Goal: Information Seeking & Learning: Learn about a topic

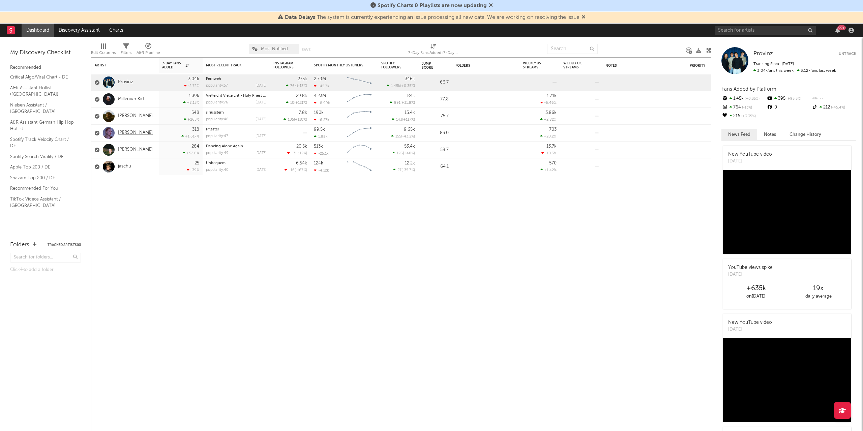
click at [125, 132] on link "[PERSON_NAME]" at bounding box center [135, 133] width 35 height 6
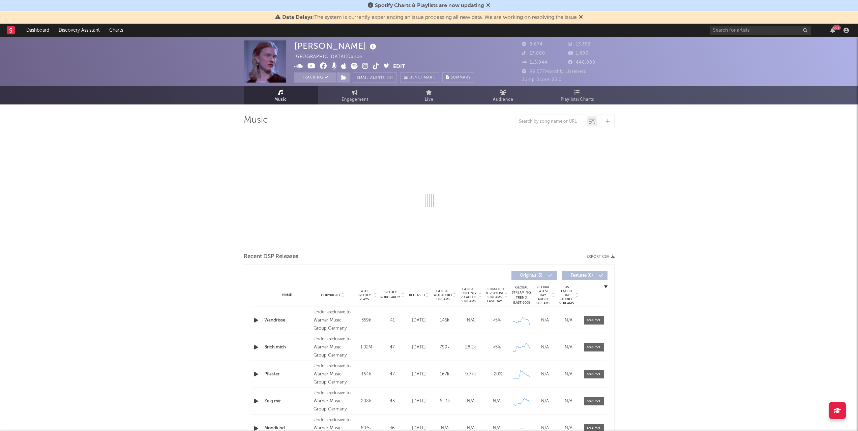
select select "6m"
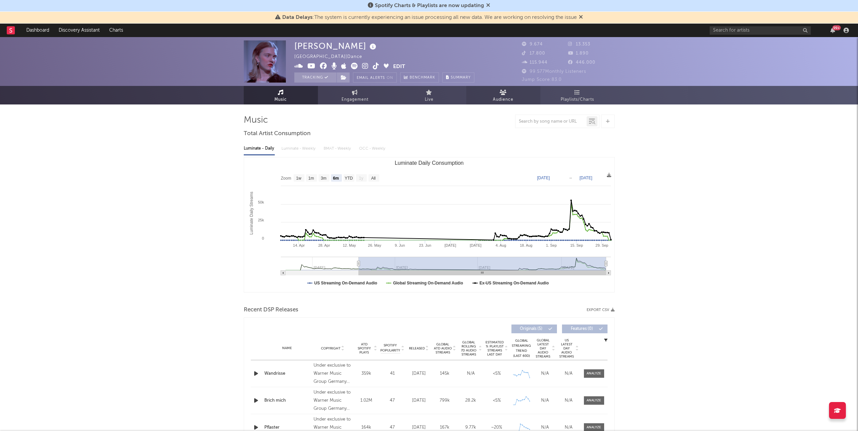
click at [515, 92] on link "Audience" at bounding box center [503, 95] width 74 height 19
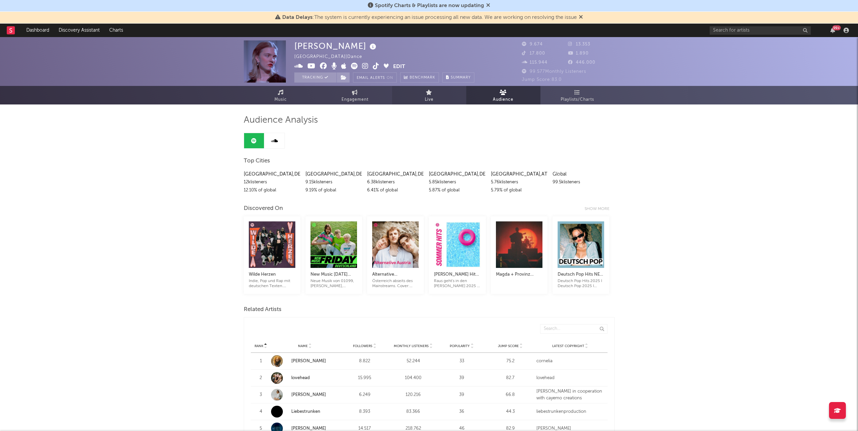
click at [406, 97] on link "Live" at bounding box center [429, 95] width 74 height 19
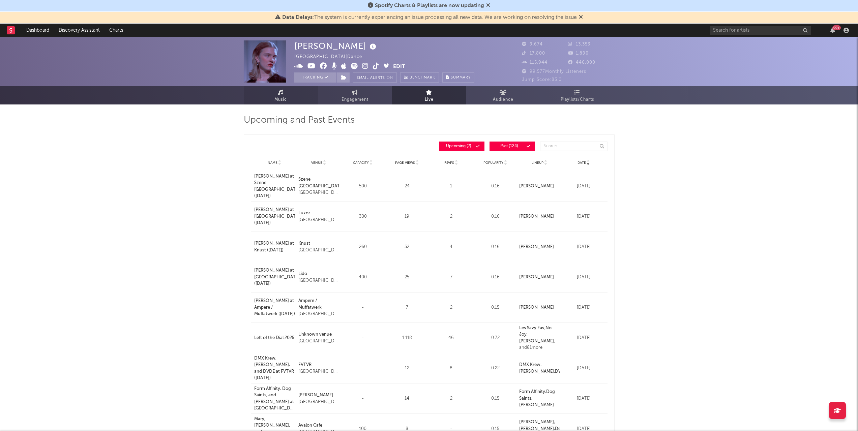
click at [300, 99] on link "Music" at bounding box center [281, 95] width 74 height 19
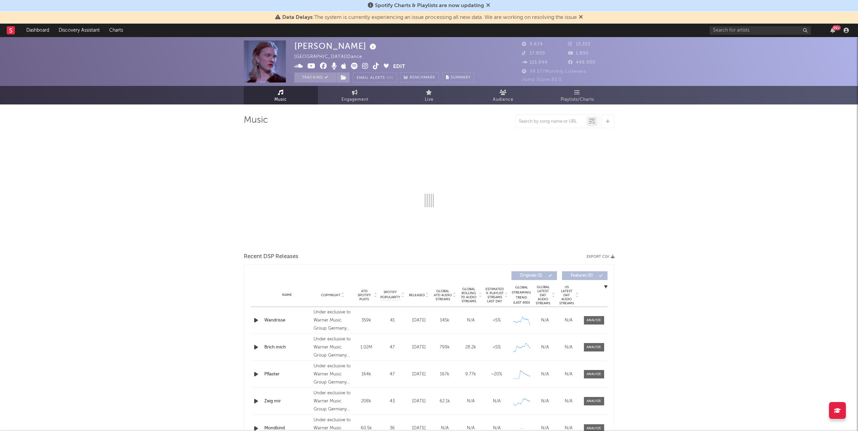
select select "6m"
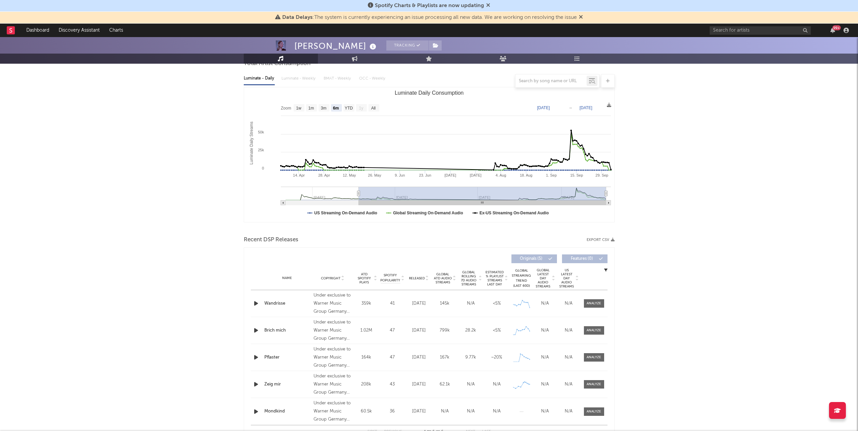
scroll to position [17, 0]
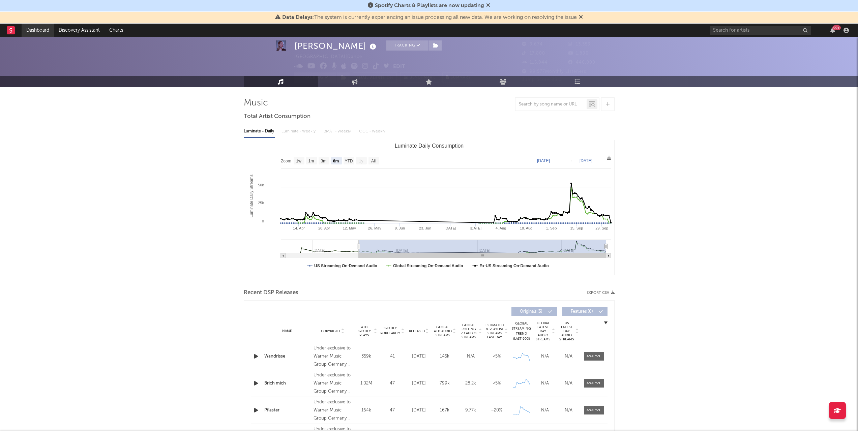
click at [38, 27] on link "Dashboard" at bounding box center [38, 30] width 32 height 13
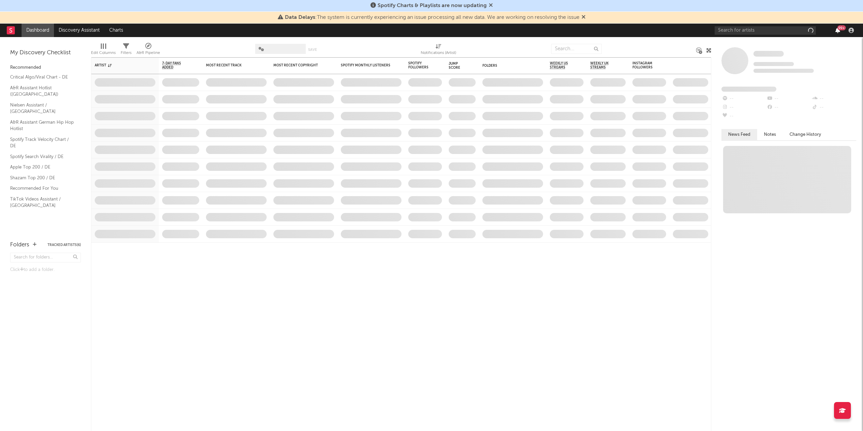
click at [838, 31] on icon "button" at bounding box center [838, 30] width 5 height 5
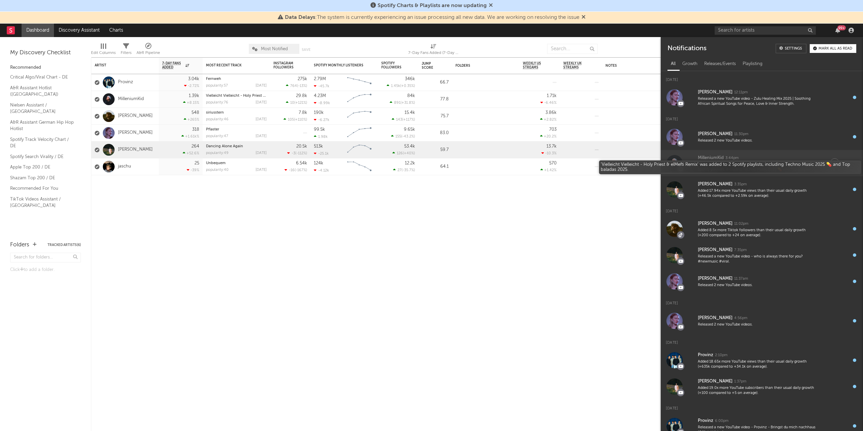
click at [774, 166] on div "'Vielleicht Vielleicht - Holy Priest & elMefti Remix' was added to 2 Spotify pl…" at bounding box center [757, 167] width 119 height 10
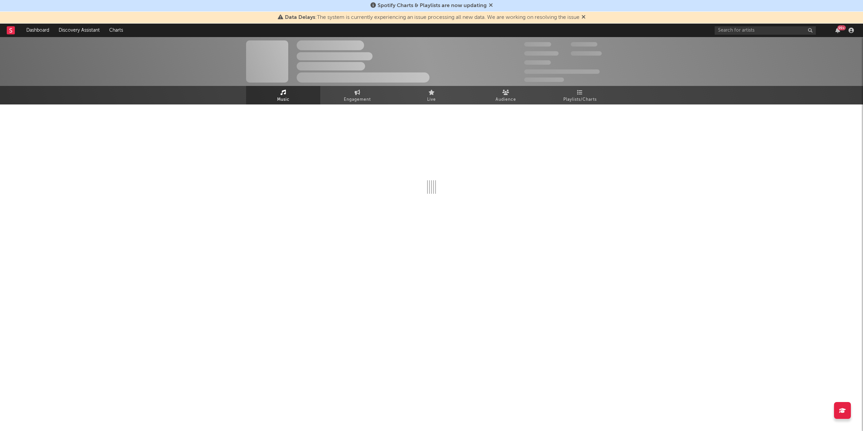
select select "6m"
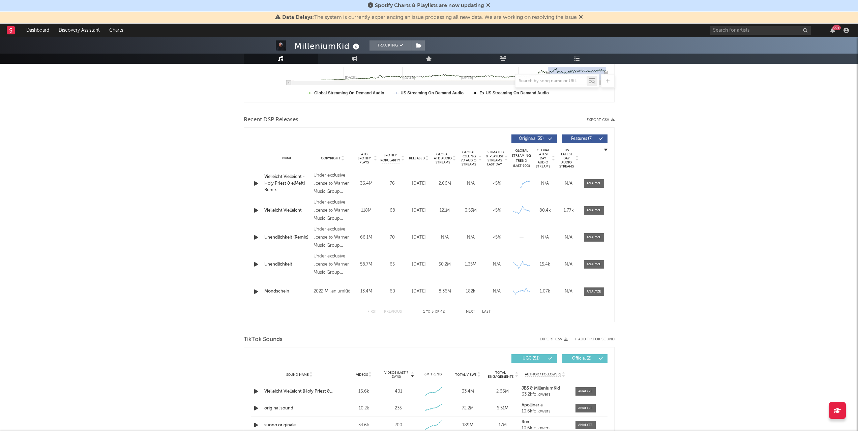
scroll to position [270, 0]
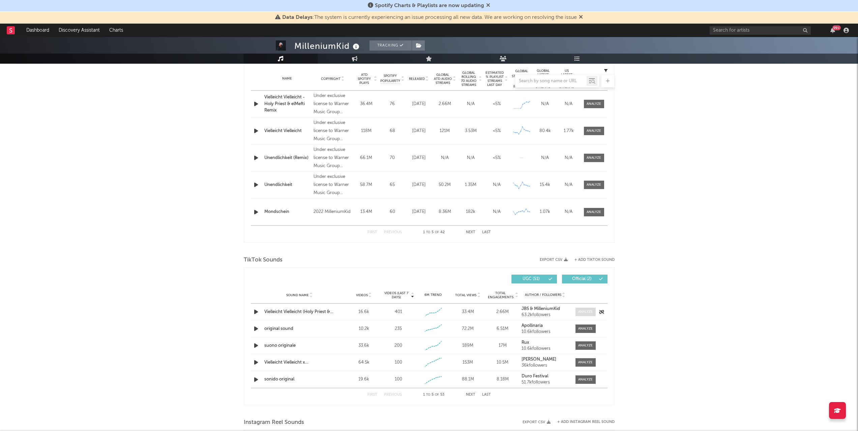
click at [582, 312] on div at bounding box center [585, 312] width 14 height 5
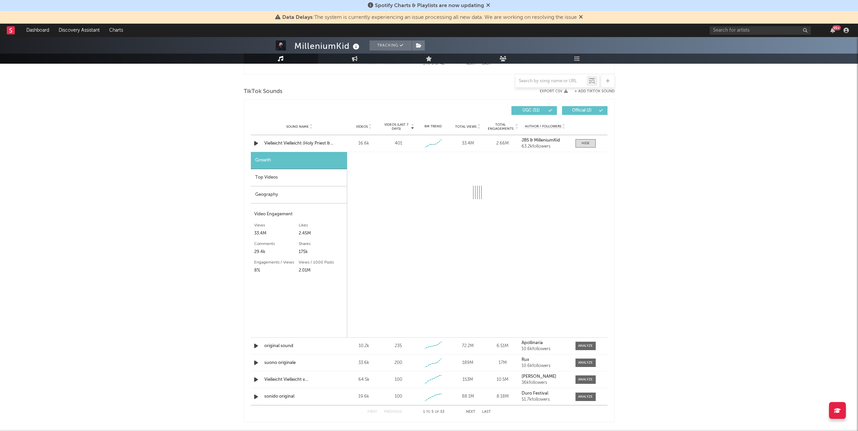
scroll to position [607, 0]
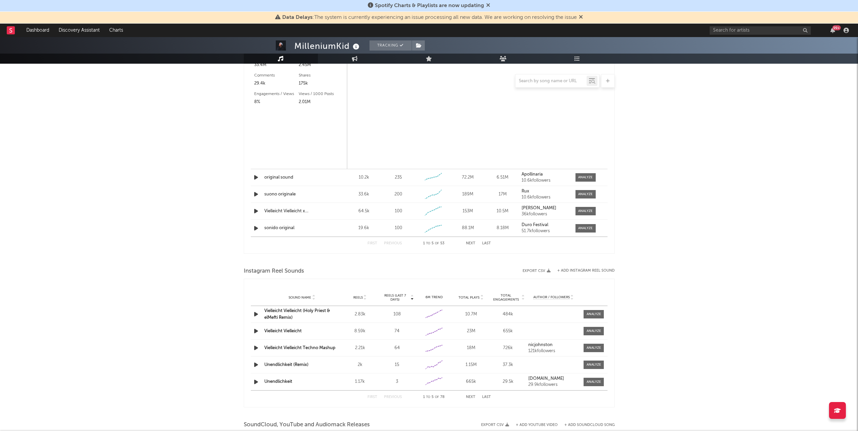
select select "6m"
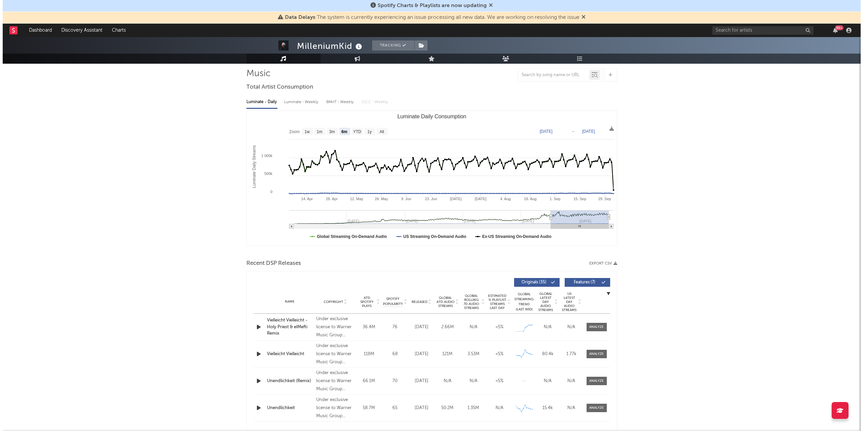
scroll to position [0, 0]
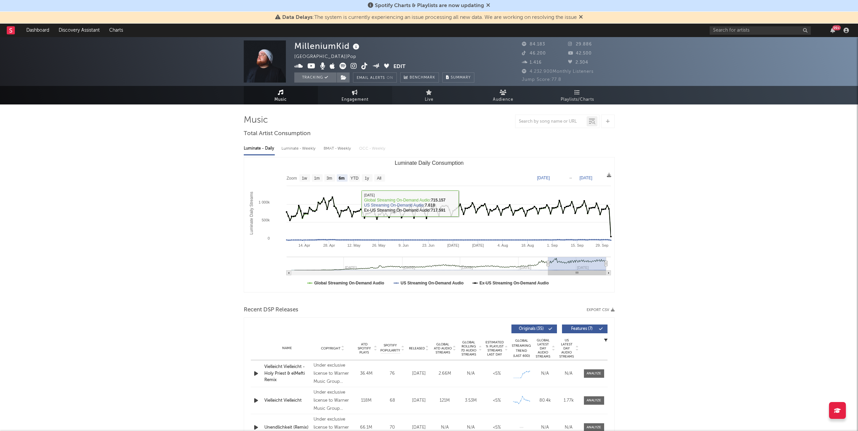
click at [344, 98] on span "Engagement" at bounding box center [355, 100] width 27 height 8
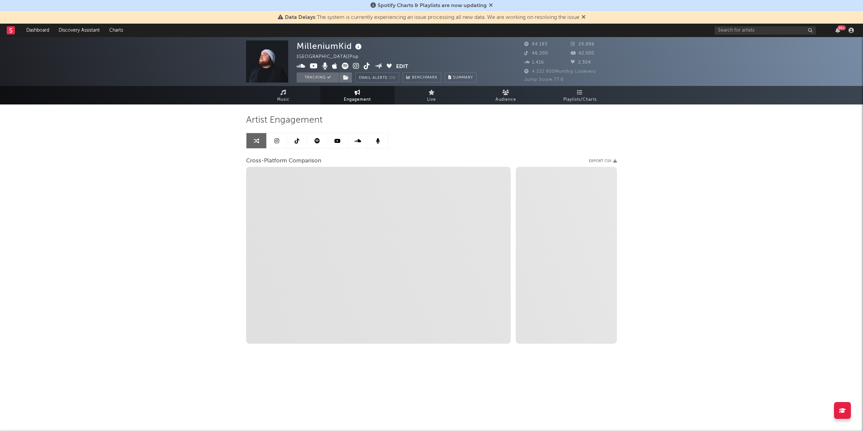
select select "1w"
select select "1m"
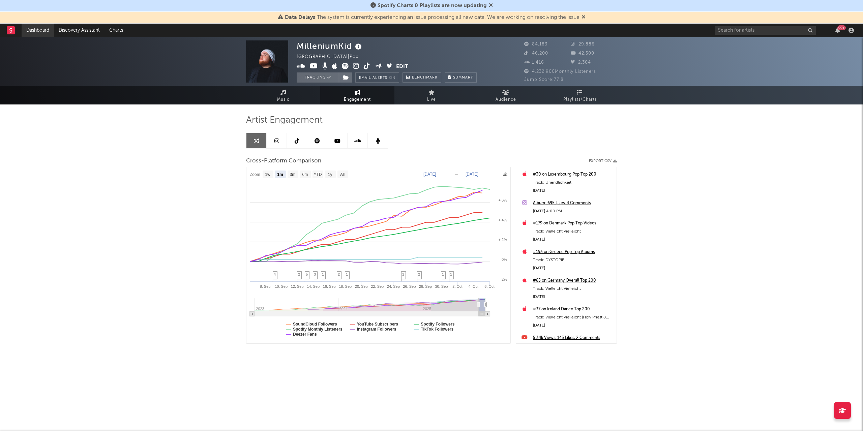
click at [45, 27] on link "Dashboard" at bounding box center [38, 30] width 32 height 13
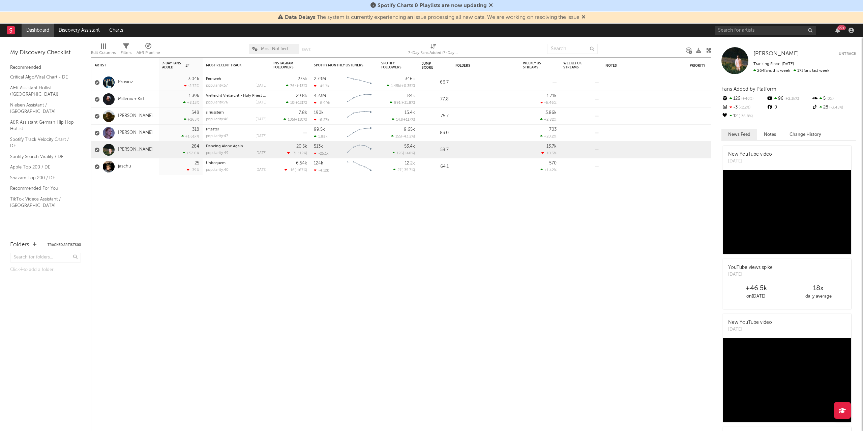
click at [831, 32] on div "99 +" at bounding box center [786, 30] width 142 height 13
click at [843, 27] on div "99 +" at bounding box center [842, 27] width 8 height 5
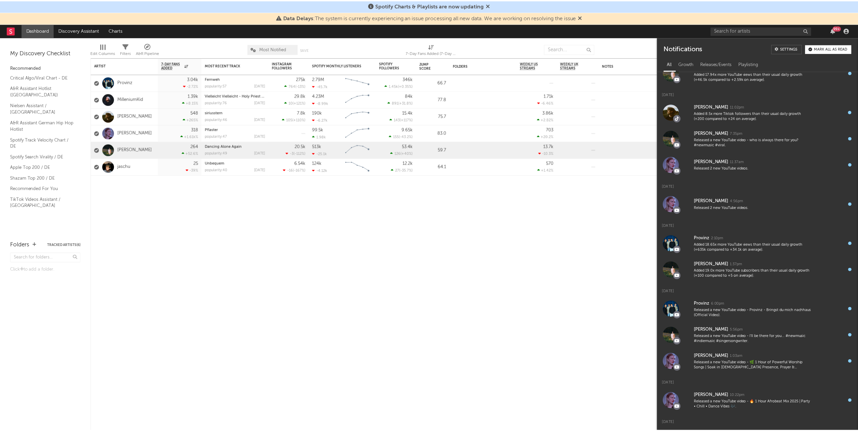
scroll to position [140, 0]
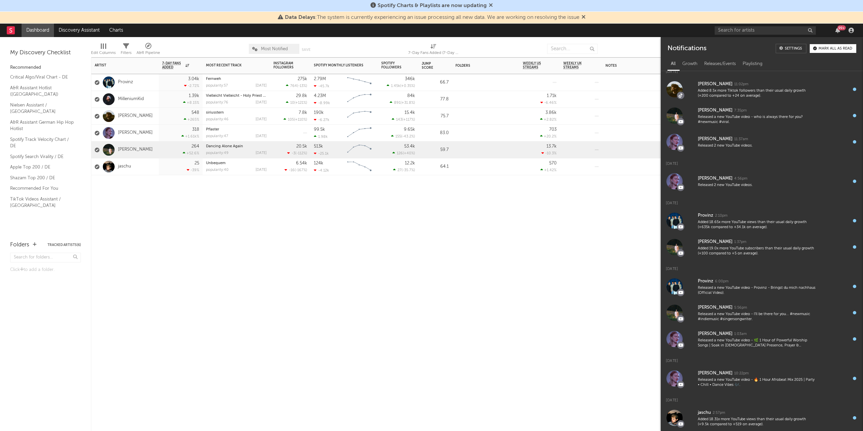
click at [146, 111] on div "[PERSON_NAME]" at bounding box center [124, 116] width 67 height 17
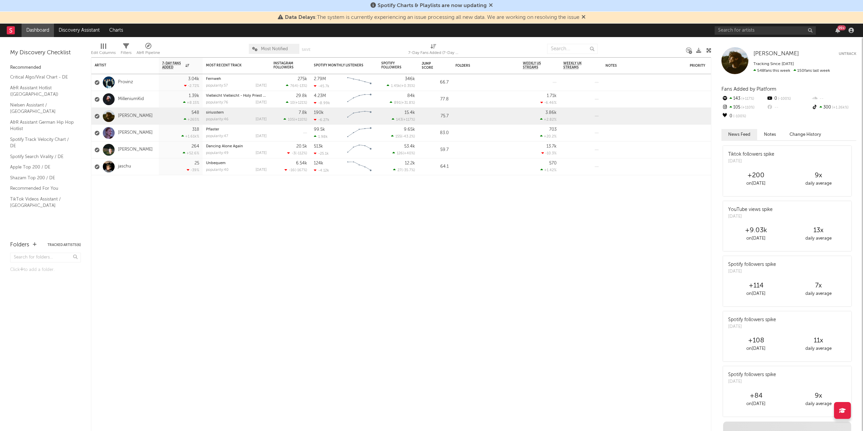
click at [734, 107] on div "105 +110 %" at bounding box center [744, 107] width 45 height 9
click at [130, 115] on link "[PERSON_NAME]" at bounding box center [135, 116] width 35 height 6
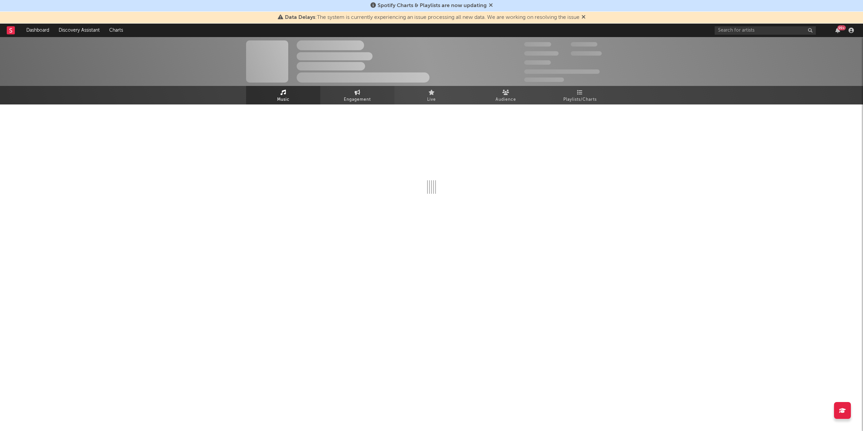
click at [380, 100] on link "Engagement" at bounding box center [357, 95] width 74 height 19
select select "1w"
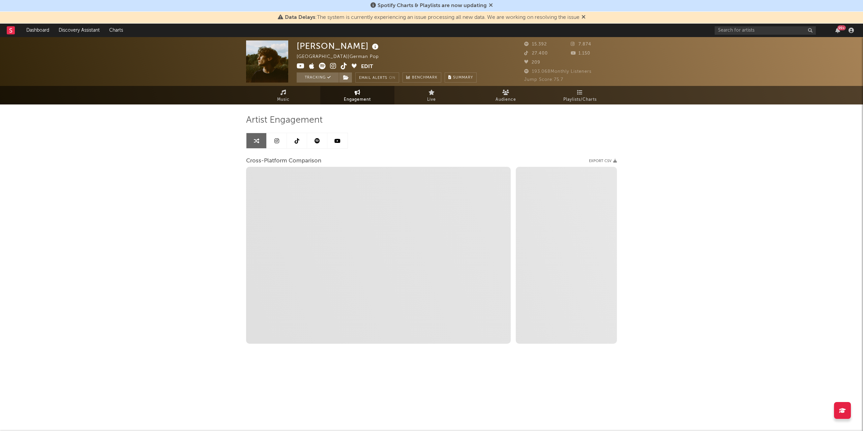
click at [269, 142] on link at bounding box center [277, 140] width 20 height 15
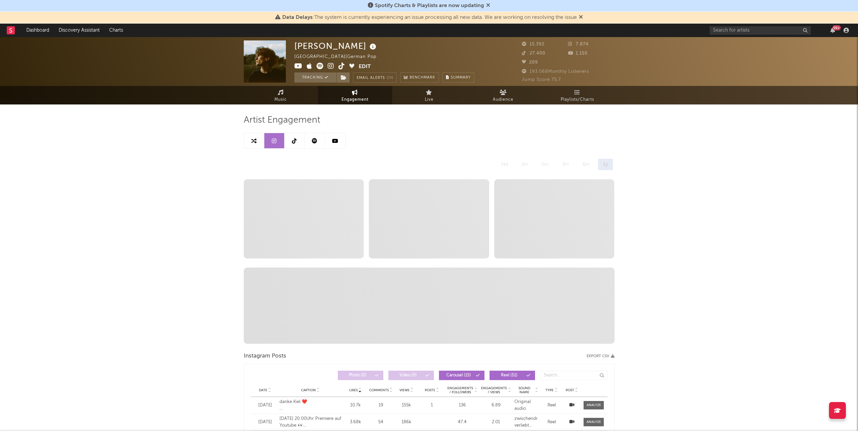
select select "6m"
click at [249, 141] on link at bounding box center [254, 140] width 20 height 15
select select "1m"
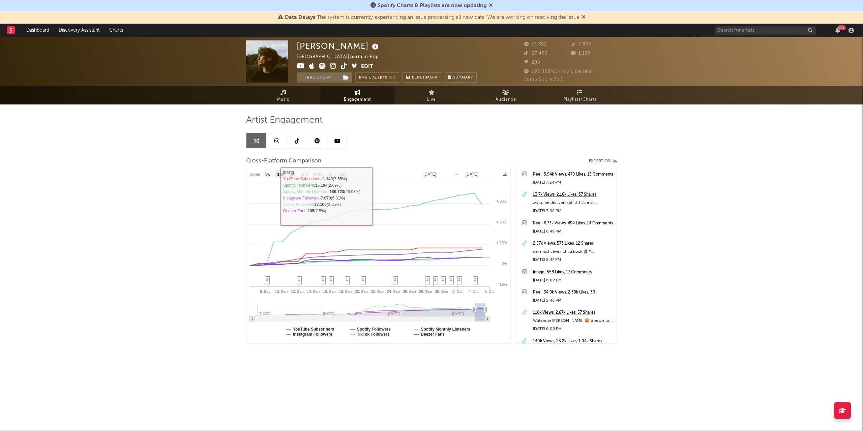
click at [276, 141] on icon at bounding box center [276, 140] width 5 height 5
select select "6m"
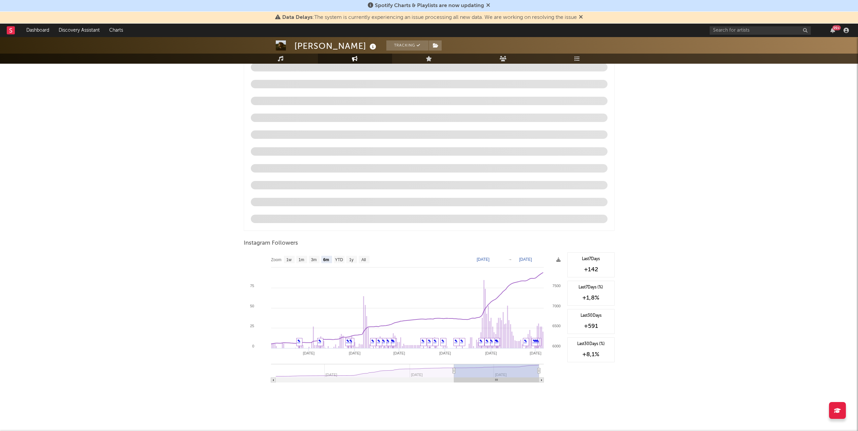
scroll to position [587, 0]
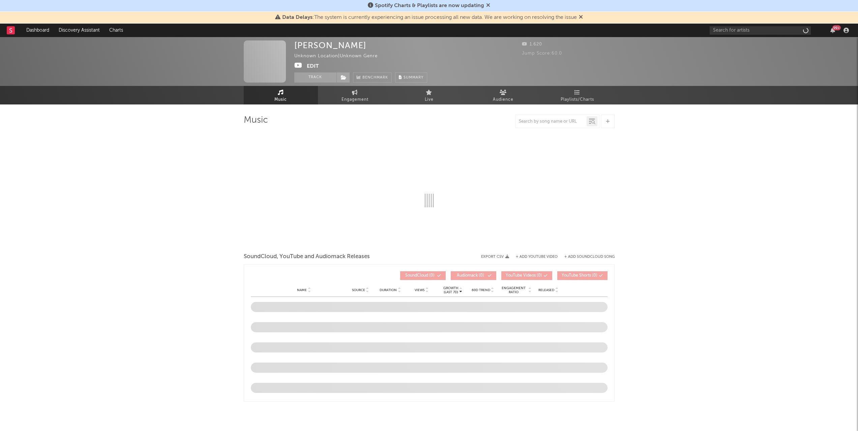
select select "1w"
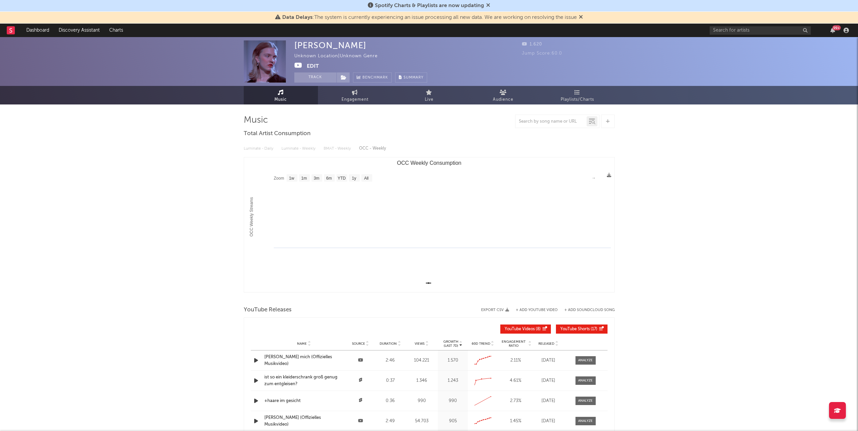
click at [262, 148] on div "Luminate - Daily Luminate - Weekly BMAT - Weekly OCC - Weekly" at bounding box center [429, 148] width 371 height 11
click at [304, 150] on div "Luminate - Daily Luminate - Weekly BMAT - Weekly OCC - Weekly" at bounding box center [429, 148] width 371 height 11
click at [363, 149] on div "Luminate - Daily Luminate - Weekly BMAT - Weekly OCC - Weekly" at bounding box center [429, 148] width 371 height 11
click at [389, 149] on div "Luminate - Daily Luminate - Weekly BMAT - Weekly OCC - Weekly" at bounding box center [429, 148] width 371 height 11
click at [360, 89] on link "Engagement" at bounding box center [355, 95] width 74 height 19
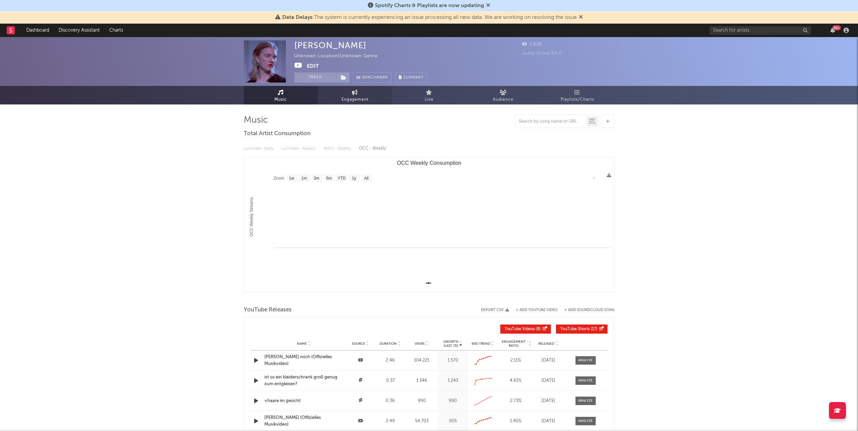
select select "1w"
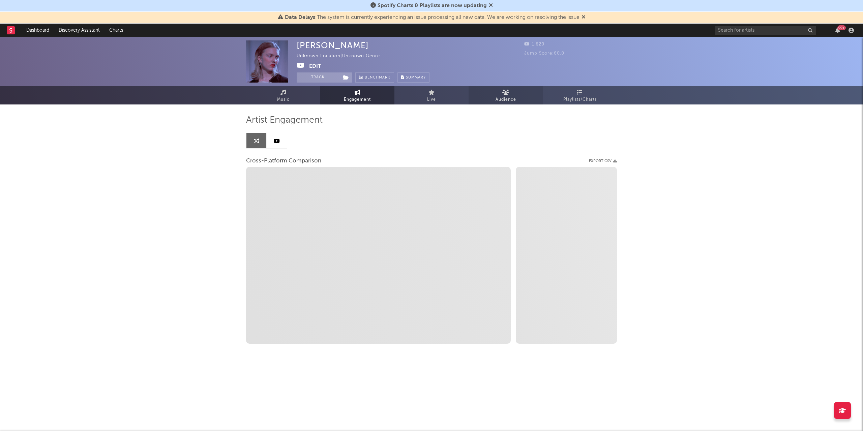
click at [485, 91] on link "Audience" at bounding box center [506, 95] width 74 height 19
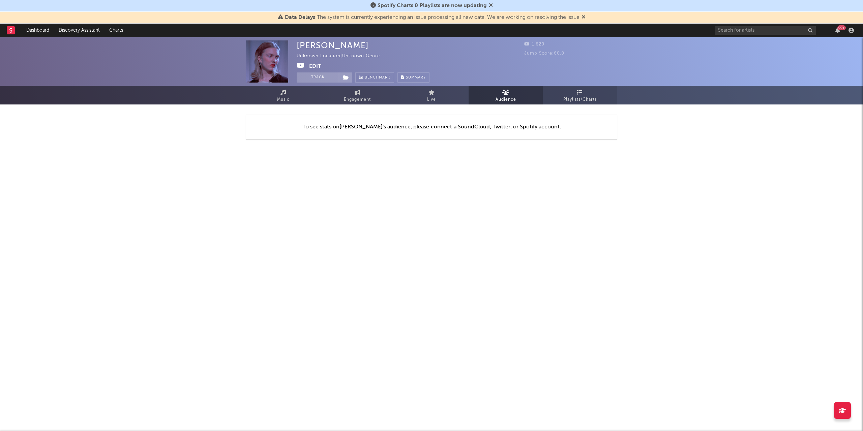
click at [582, 94] on icon at bounding box center [580, 92] width 6 height 5
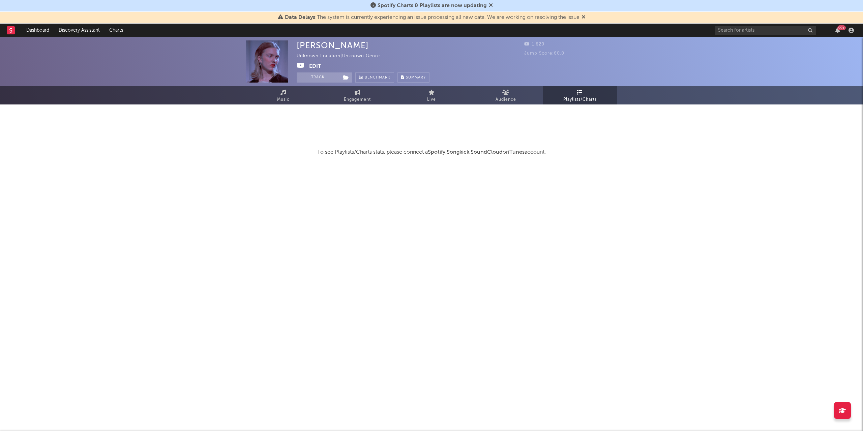
click at [842, 32] on div "99 +" at bounding box center [838, 30] width 10 height 5
click at [842, 29] on div "99 +" at bounding box center [842, 27] width 8 height 5
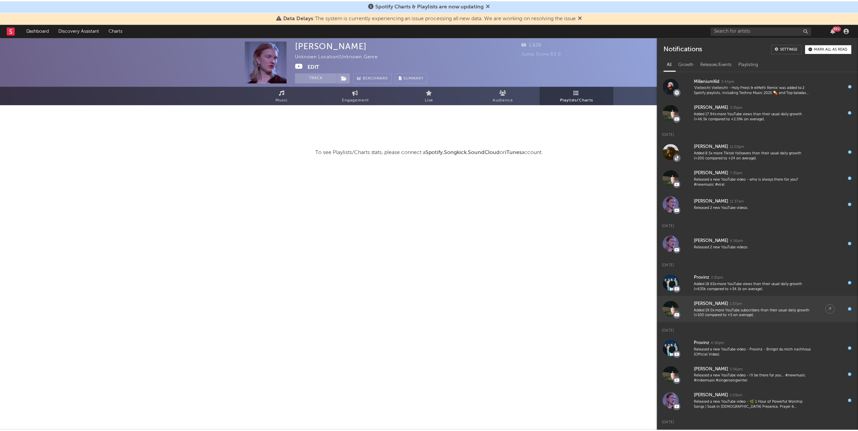
scroll to position [135, 0]
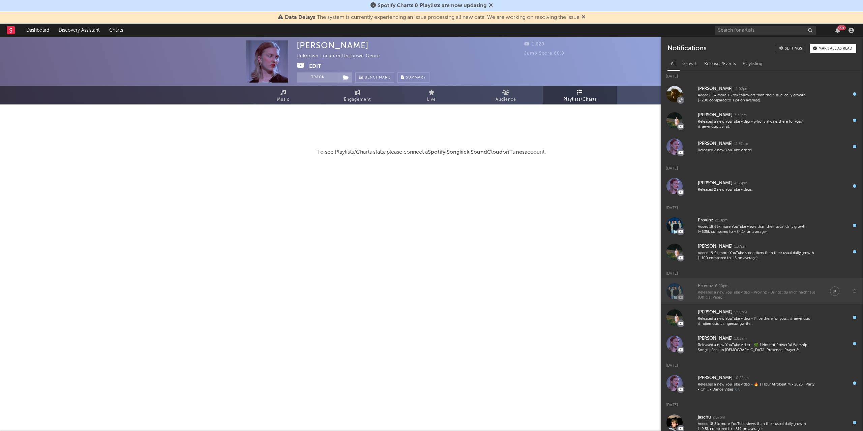
click at [773, 292] on div "Released a new YouTube video - Provinz - Bringst du mich nachhaus (Official Vid…" at bounding box center [757, 295] width 119 height 10
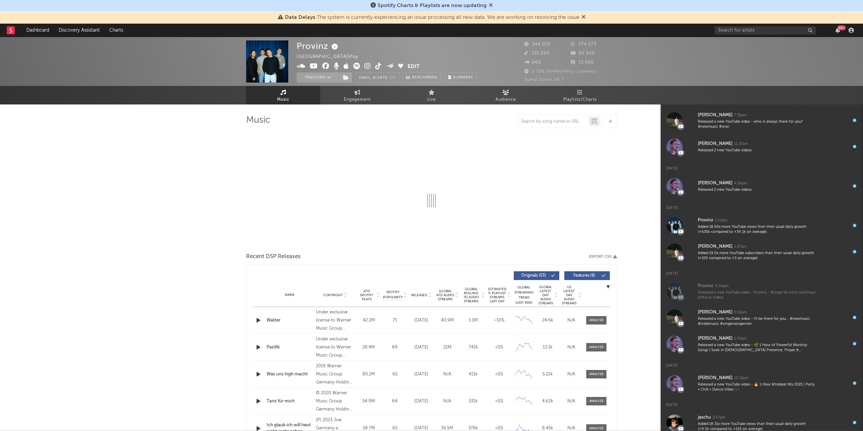
select select "6m"
